Goal: Task Accomplishment & Management: Complete application form

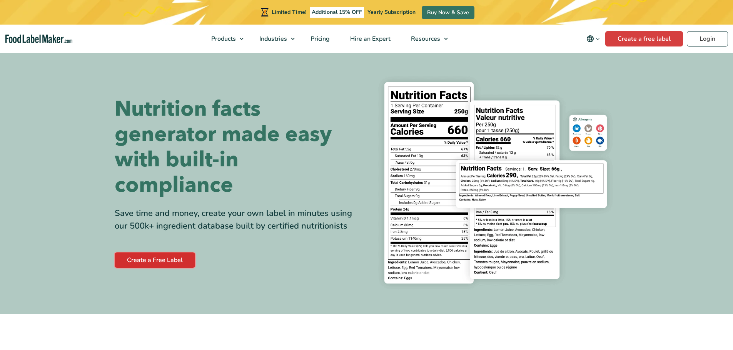
click at [177, 261] on link "Create a Free Label" at bounding box center [155, 260] width 80 height 15
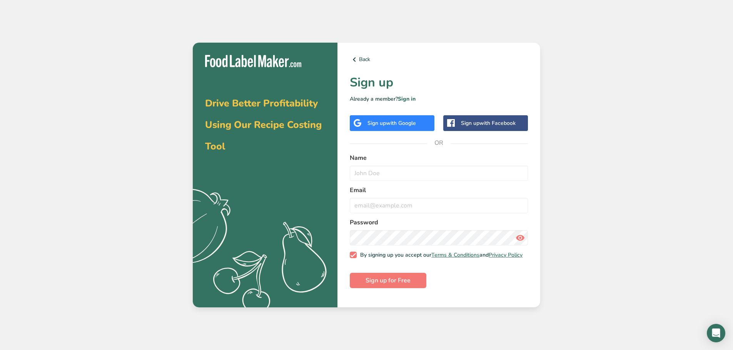
click at [406, 127] on span "with Google" at bounding box center [401, 123] width 30 height 7
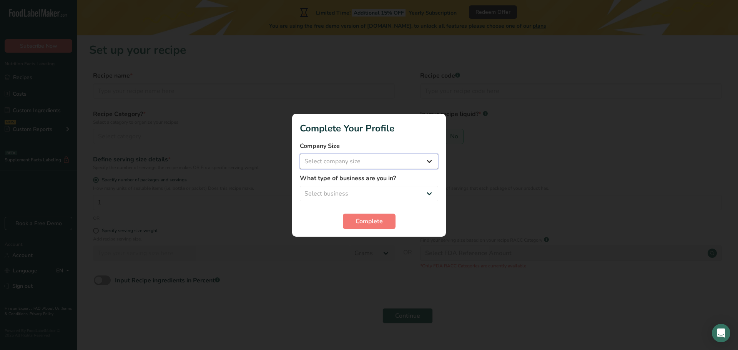
click at [394, 158] on select "Select company size Fewer than 10 Employees 10 to 50 Employees 51 to 500 Employ…" at bounding box center [369, 161] width 138 height 15
select select "1"
click at [300, 154] on select "Select company size Fewer than 10 Employees 10 to 50 Employees 51 to 500 Employ…" at bounding box center [369, 161] width 138 height 15
click at [393, 193] on select "Select business Packaged Food Manufacturer Restaurant & Cafe Bakery Meal Plans …" at bounding box center [369, 193] width 138 height 15
select select "8"
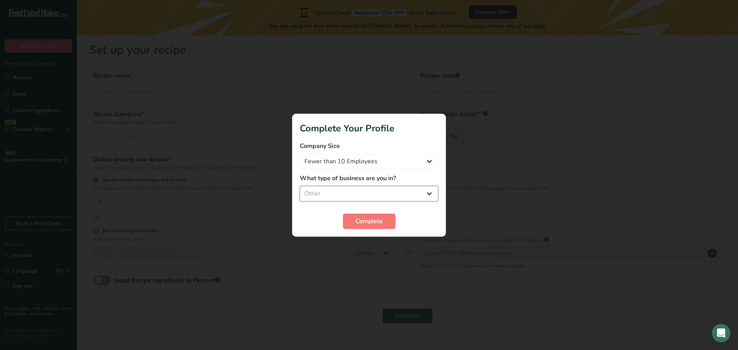
click at [300, 186] on select "Select business Packaged Food Manufacturer Restaurant & Cafe Bakery Meal Plans …" at bounding box center [369, 193] width 138 height 15
click at [386, 225] on button "Complete" at bounding box center [369, 221] width 53 height 15
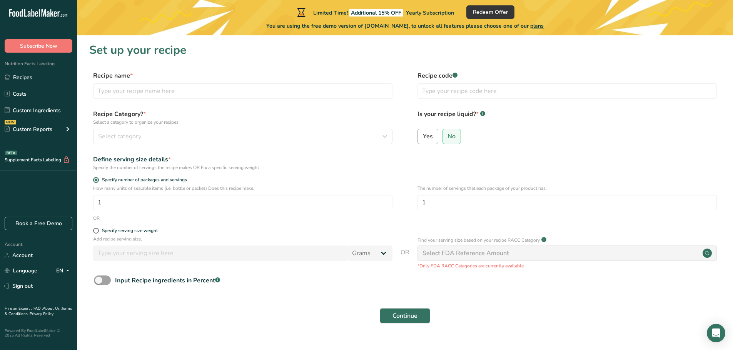
click at [432, 143] on label "Yes" at bounding box center [427, 136] width 21 height 15
click at [423, 139] on input "Yes" at bounding box center [420, 136] width 5 height 5
radio input "true"
radio input "false"
select select "22"
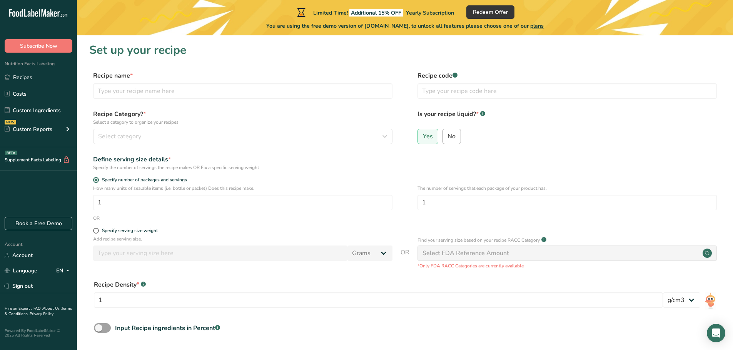
click at [450, 140] on span "No" at bounding box center [451, 137] width 8 height 8
click at [448, 139] on input "No" at bounding box center [445, 136] width 5 height 5
radio input "true"
radio input "false"
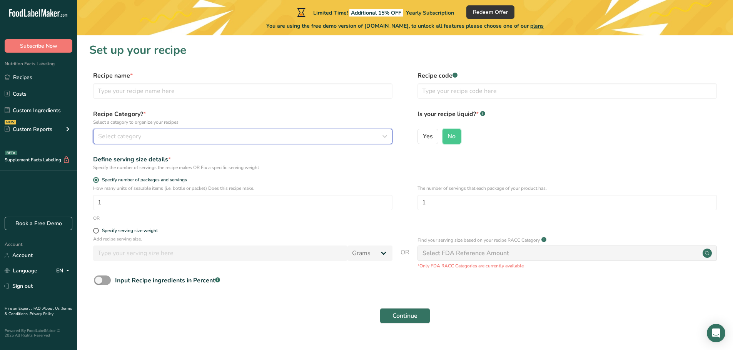
click at [155, 138] on div "Select category" at bounding box center [240, 136] width 285 height 9
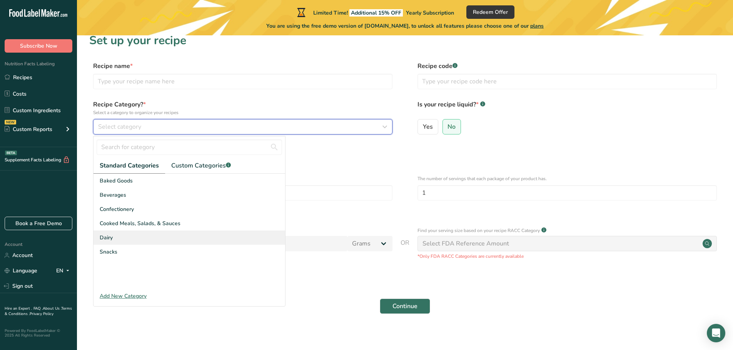
scroll to position [15, 0]
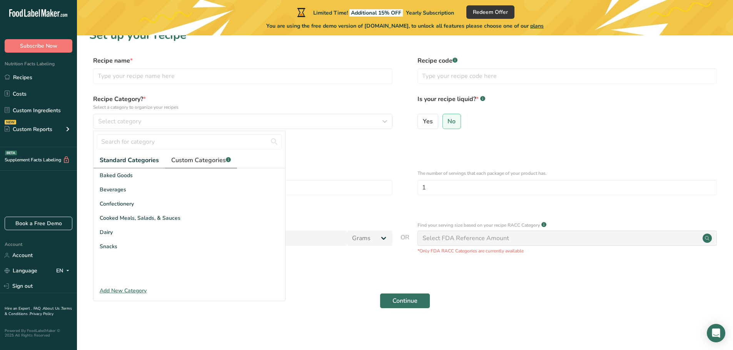
click at [190, 161] on span "Custom Categories .a-a{fill:#347362;}.b-a{fill:#fff;}" at bounding box center [201, 160] width 60 height 9
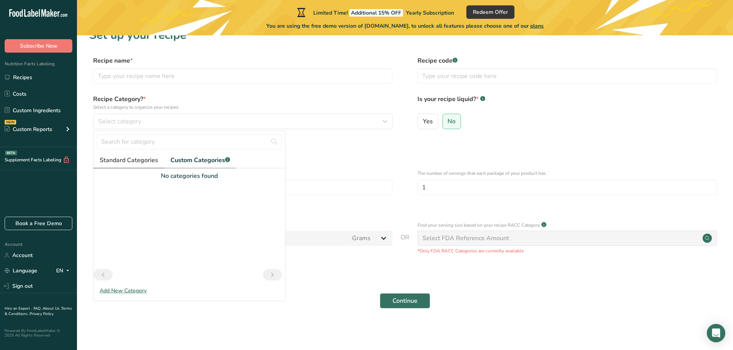
click at [145, 162] on span "Standard Categories" at bounding box center [129, 160] width 58 height 9
click at [166, 143] on input "text" at bounding box center [189, 141] width 185 height 15
type input "cereal"
click at [129, 163] on span "Standard Categories" at bounding box center [129, 160] width 59 height 9
click at [162, 141] on input "cereal" at bounding box center [189, 141] width 185 height 15
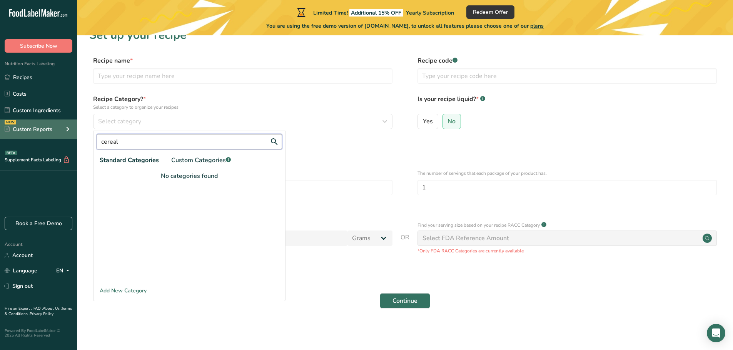
drag, startPoint x: 162, startPoint y: 141, endPoint x: 39, endPoint y: 130, distance: 123.9
click at [39, 130] on div ".a-20{fill:#fff;} Subscribe Now Nutrition Facts Labeling Recipes Costs Custom I…" at bounding box center [366, 167] width 733 height 365
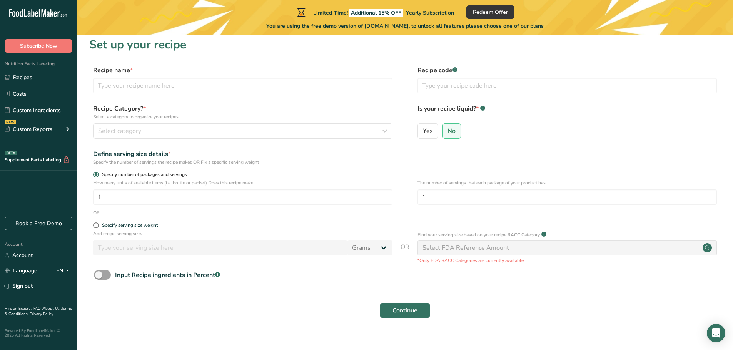
scroll to position [0, 0]
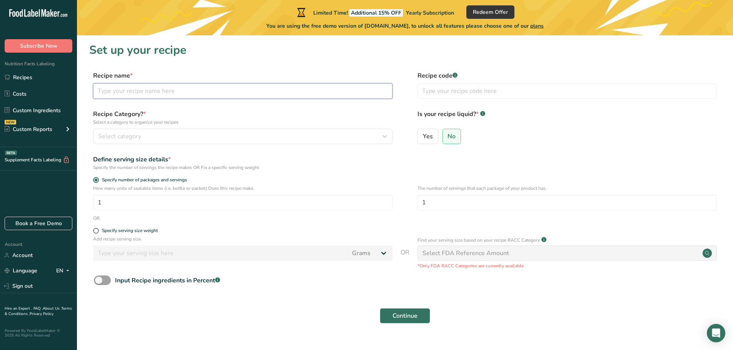
click at [185, 97] on input "text" at bounding box center [242, 90] width 299 height 15
type input "CinnaBuns"
click at [451, 97] on input "text" at bounding box center [566, 90] width 299 height 15
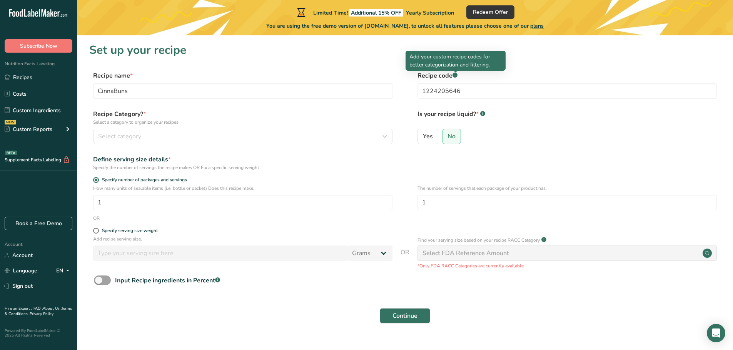
click at [456, 77] on rect at bounding box center [454, 75] width 5 height 5
click at [467, 92] on input "1224205646" at bounding box center [566, 90] width 299 height 15
type input "12242056461694"
click at [169, 206] on input "1" at bounding box center [242, 202] width 299 height 15
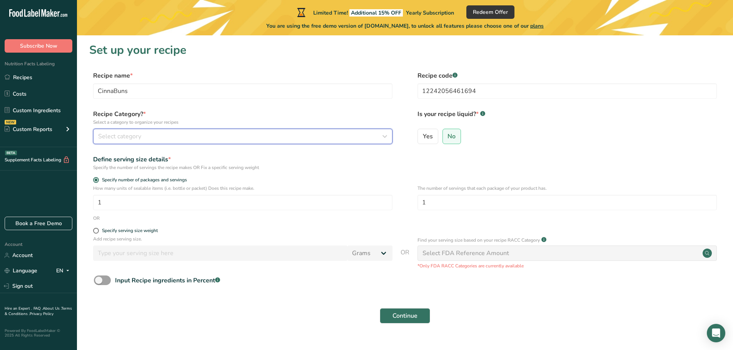
click at [143, 139] on div "Select category" at bounding box center [240, 136] width 285 height 9
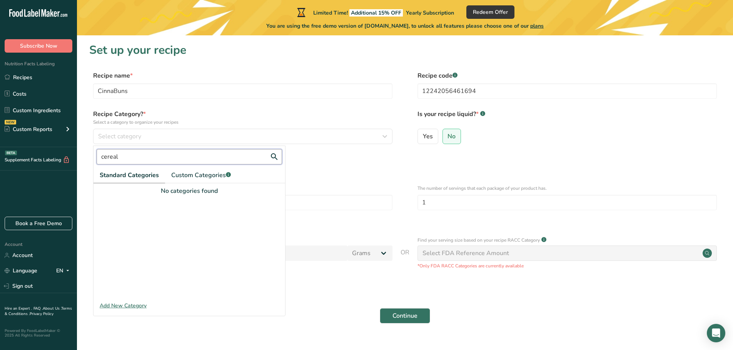
drag, startPoint x: 153, startPoint y: 160, endPoint x: 68, endPoint y: 153, distance: 85.3
click at [68, 153] on div ".a-20{fill:#fff;} Subscribe Now Nutrition Facts Labeling Recipes Costs Custom I…" at bounding box center [366, 182] width 733 height 365
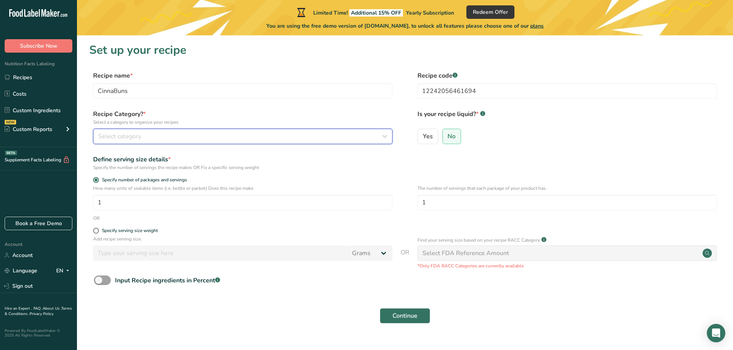
click at [105, 137] on span "Select category" at bounding box center [119, 136] width 43 height 9
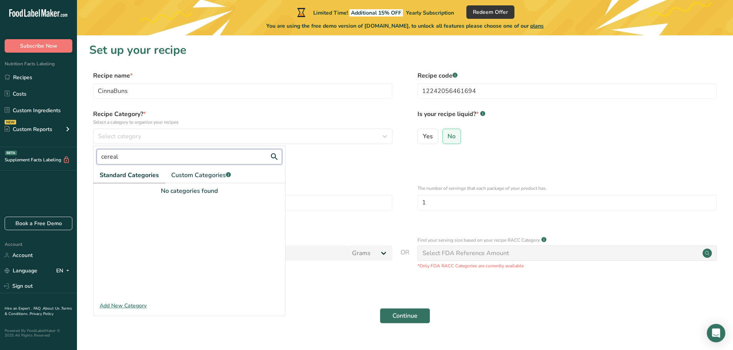
click at [228, 160] on input "cereal" at bounding box center [189, 156] width 185 height 15
type input "c"
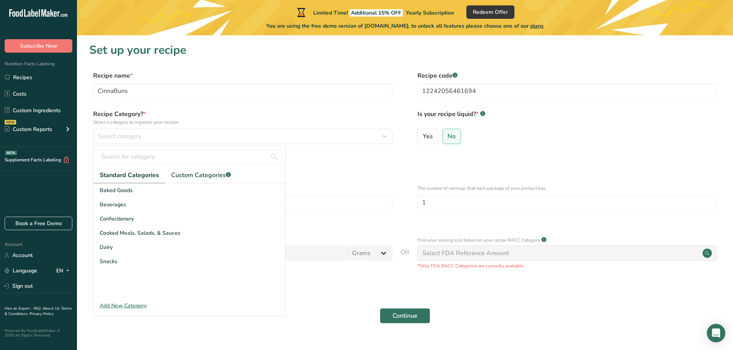
click at [334, 165] on div "Specify the number of servings the recipe makes OR Fix a specific serving weight" at bounding box center [242, 167] width 299 height 7
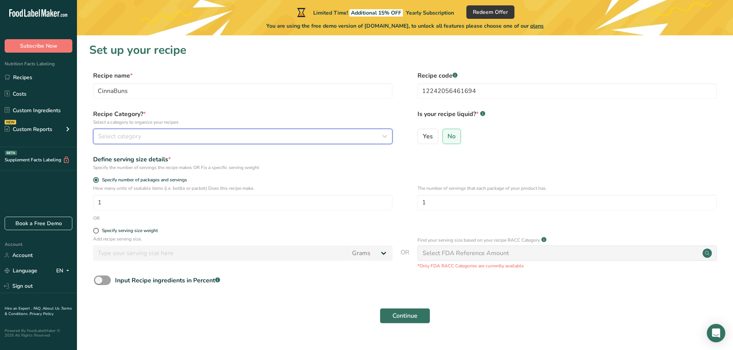
click at [214, 138] on div "Select category" at bounding box center [240, 136] width 285 height 9
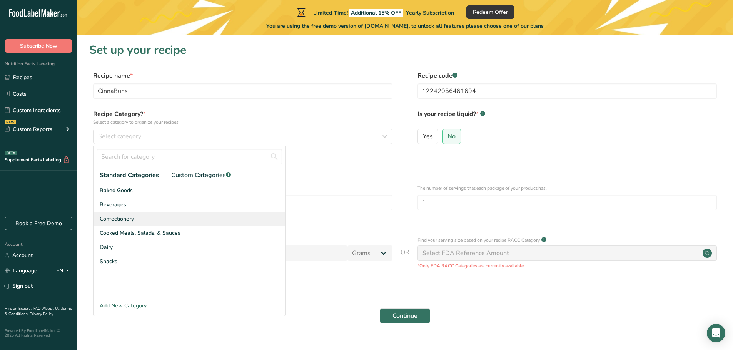
click at [143, 223] on div "Confectionery" at bounding box center [189, 219] width 192 height 14
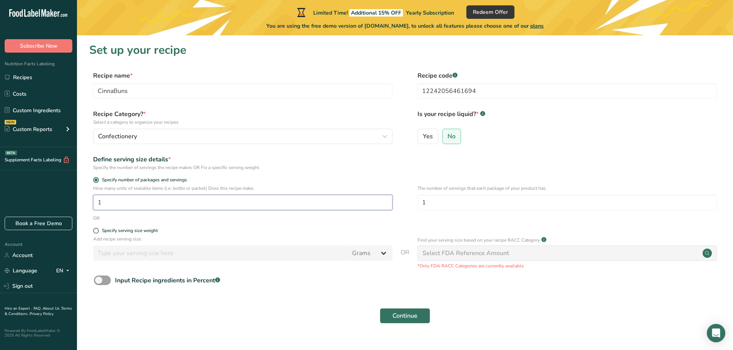
drag, startPoint x: 180, startPoint y: 205, endPoint x: 96, endPoint y: 205, distance: 84.6
click at [96, 205] on input "1" at bounding box center [242, 202] width 299 height 15
click at [96, 179] on span at bounding box center [96, 180] width 6 height 6
click at [96, 179] on input "Specify number of packages and servings" at bounding box center [95, 180] width 5 height 5
click at [95, 232] on span at bounding box center [96, 231] width 6 height 6
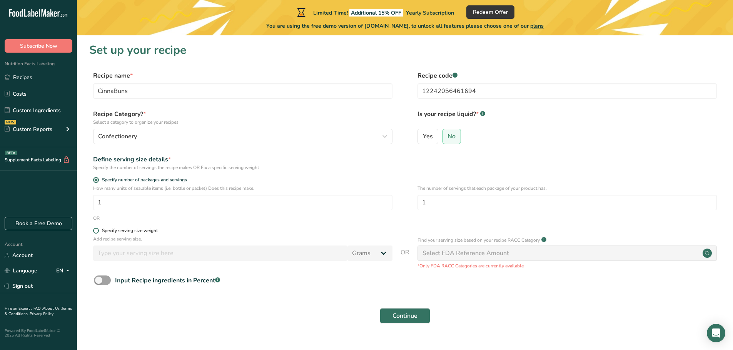
click at [95, 232] on input "Specify serving size weight" at bounding box center [95, 230] width 5 height 5
radio input "true"
radio input "false"
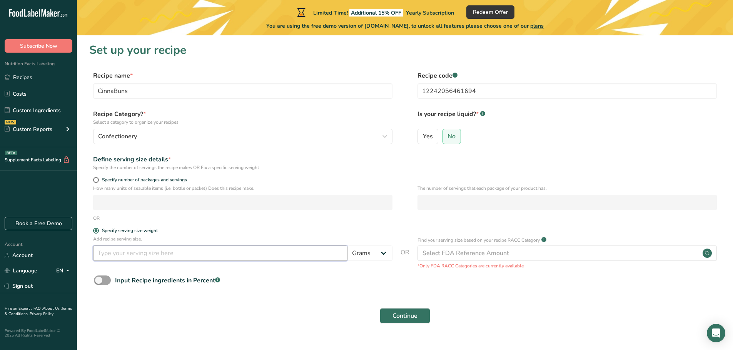
click at [200, 259] on input "number" at bounding box center [220, 253] width 254 height 15
click at [187, 255] on input "number" at bounding box center [220, 253] width 254 height 15
type input "38"
click at [405, 235] on div "Specify serving size weight" at bounding box center [404, 232] width 631 height 8
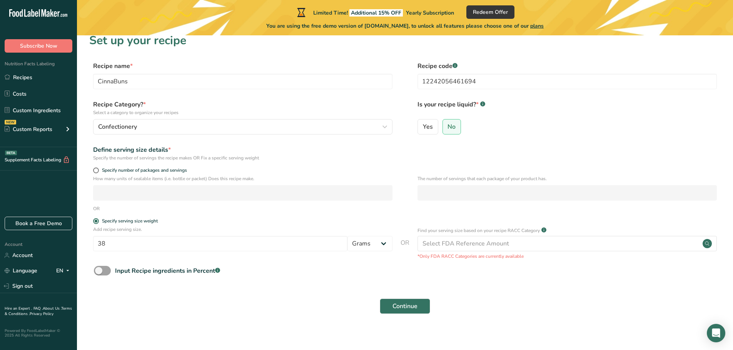
scroll to position [15, 0]
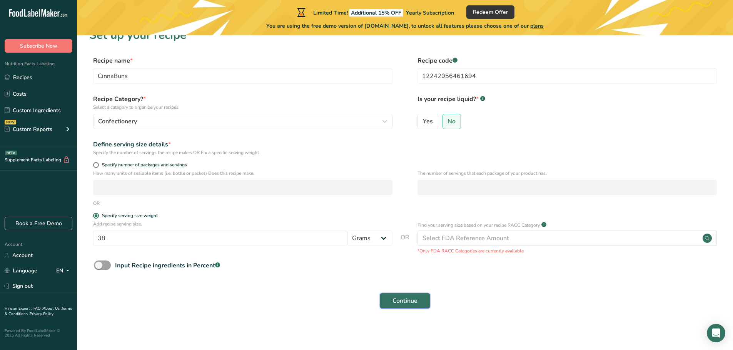
click at [408, 298] on span "Continue" at bounding box center [404, 301] width 25 height 9
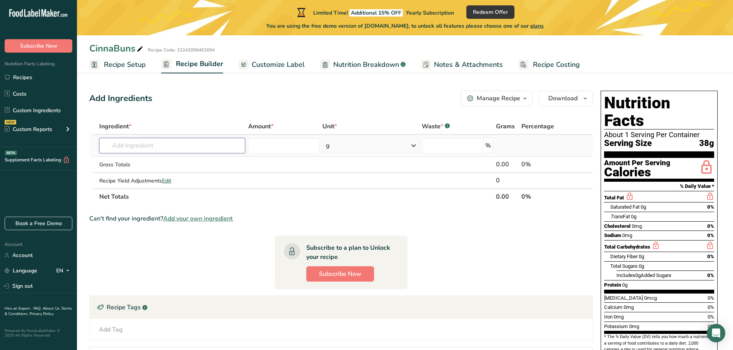
click at [215, 149] on input "text" at bounding box center [172, 145] width 146 height 15
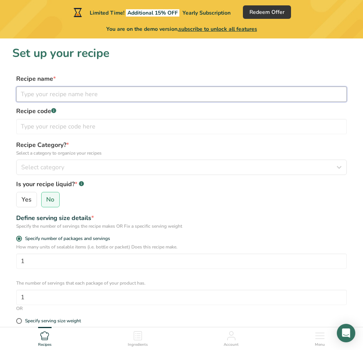
click at [79, 99] on input "text" at bounding box center [181, 94] width 330 height 15
type input "CinnaBuns"
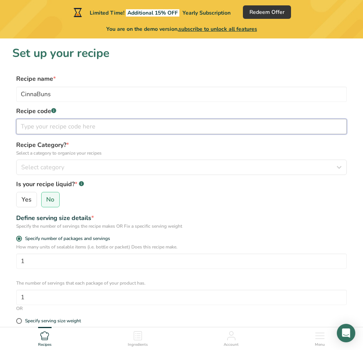
click at [88, 128] on input "text" at bounding box center [181, 126] width 330 height 15
type input "486554665656"
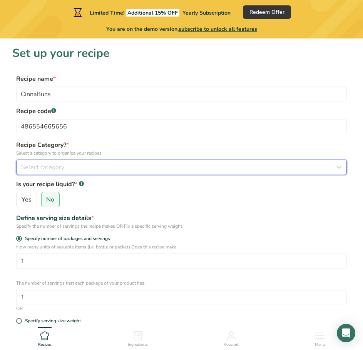
click at [88, 162] on button "Select category" at bounding box center [181, 167] width 330 height 15
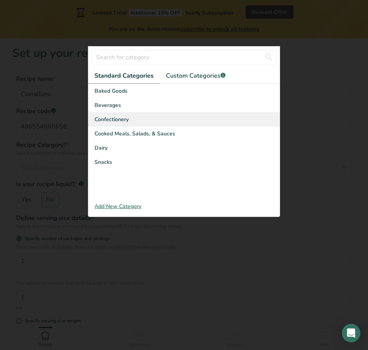
click at [132, 121] on div "Confectionery" at bounding box center [184, 119] width 192 height 14
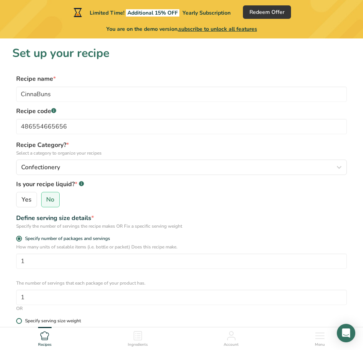
click at [21, 320] on span at bounding box center [19, 321] width 6 height 6
click at [21, 320] on input "Specify serving size weight" at bounding box center [18, 320] width 5 height 5
radio input "true"
radio input "false"
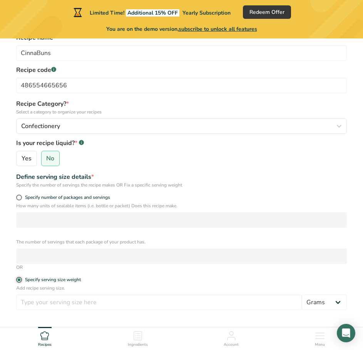
scroll to position [77, 0]
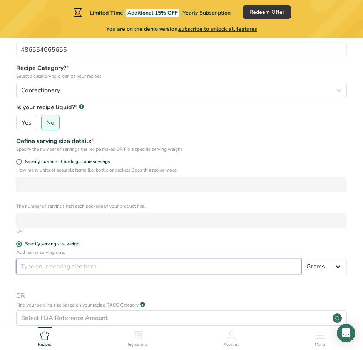
click at [73, 272] on input "number" at bounding box center [158, 266] width 285 height 15
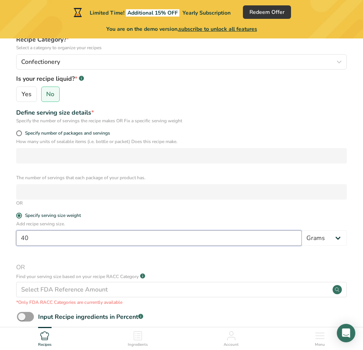
scroll to position [180, 0]
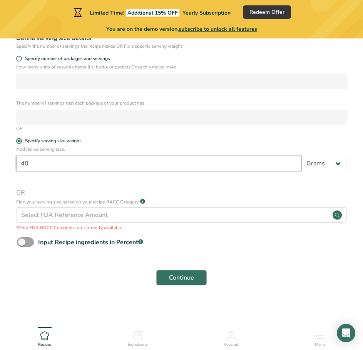
type input "40"
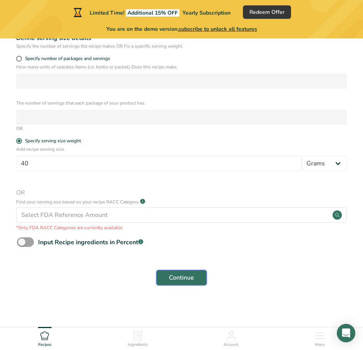
click at [176, 278] on span "Continue" at bounding box center [181, 277] width 25 height 9
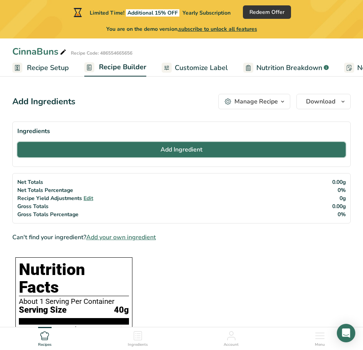
click at [153, 155] on button "Add Ingredient" at bounding box center [181, 149] width 328 height 15
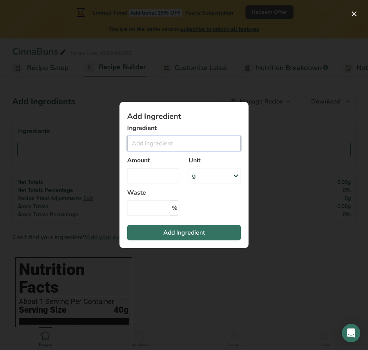
click at [188, 147] on input "Add ingredient modal" at bounding box center [184, 143] width 114 height 15
click at [218, 179] on div "g" at bounding box center [215, 175] width 52 height 15
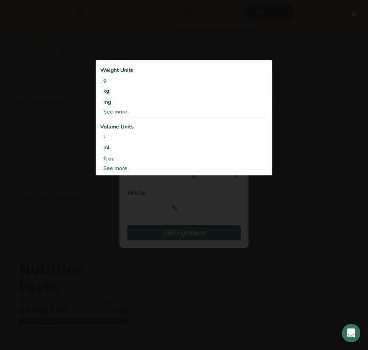
click at [220, 201] on div "Add ingredient modal" at bounding box center [184, 175] width 368 height 350
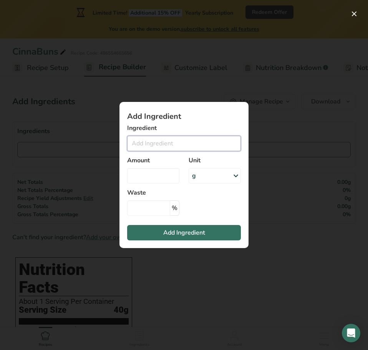
click at [154, 145] on input "Add ingredient modal" at bounding box center [184, 143] width 114 height 15
click at [272, 207] on div "Add ingredient modal" at bounding box center [184, 175] width 368 height 350
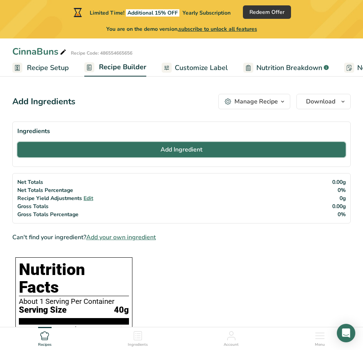
click at [173, 150] on span "Add Ingredient" at bounding box center [181, 149] width 42 height 9
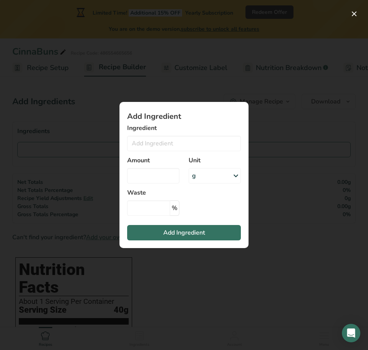
click at [120, 73] on div "Add ingredient modal" at bounding box center [184, 175] width 368 height 350
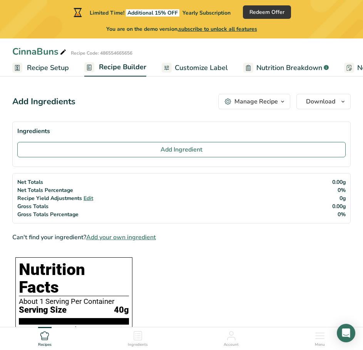
click at [278, 68] on span "Nutrition Breakdown" at bounding box center [289, 68] width 66 height 10
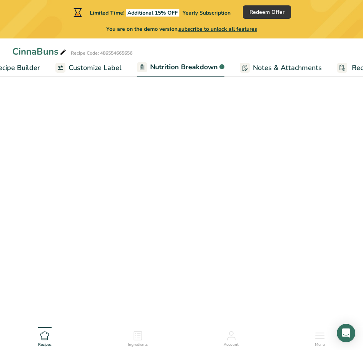
scroll to position [0, 153]
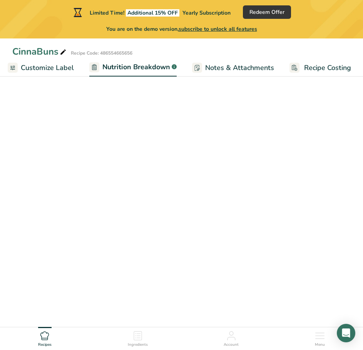
select select "Calories"
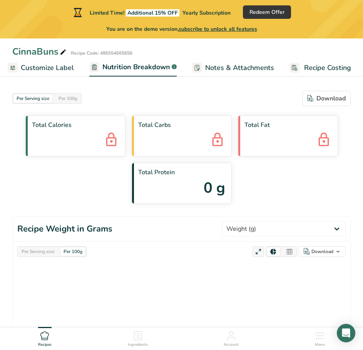
click at [210, 192] on span "0 g" at bounding box center [214, 188] width 22 height 22
click at [52, 70] on span "Customize Label" at bounding box center [47, 68] width 53 height 10
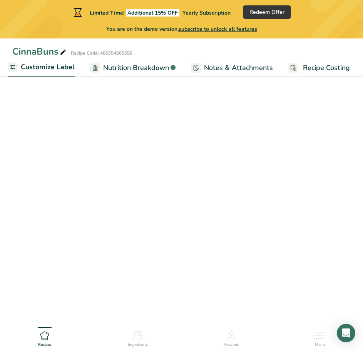
scroll to position [0, 150]
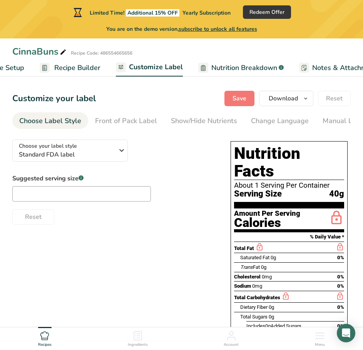
click at [65, 68] on span "Recipe Builder" at bounding box center [77, 68] width 46 height 10
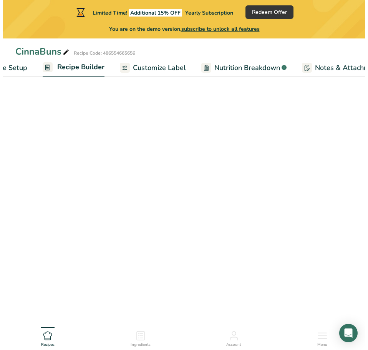
scroll to position [0, 74]
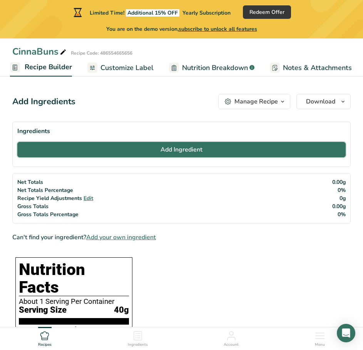
click at [181, 153] on span "Add Ingredient" at bounding box center [181, 149] width 42 height 9
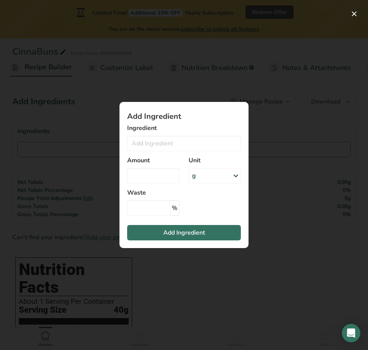
click at [166, 152] on div "Amount" at bounding box center [154, 169] width 62 height 37
click at [165, 146] on input "Add ingredient modal" at bounding box center [184, 143] width 114 height 15
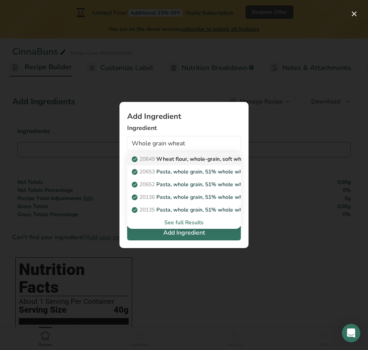
click at [177, 159] on p "20649 Wheat flour, whole-grain, soft wheat" at bounding box center [191, 159] width 116 height 8
type input "Wheat flour, whole-grain, soft wheat"
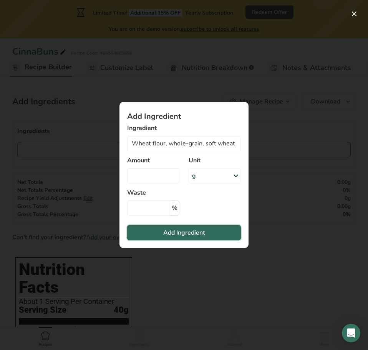
click at [217, 232] on button "Add Ingredient" at bounding box center [184, 232] width 114 height 15
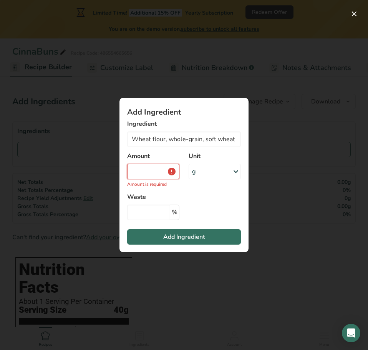
click at [159, 171] on input "Add ingredient modal" at bounding box center [153, 171] width 52 height 15
